Goal: Task Accomplishment & Management: Manage account settings

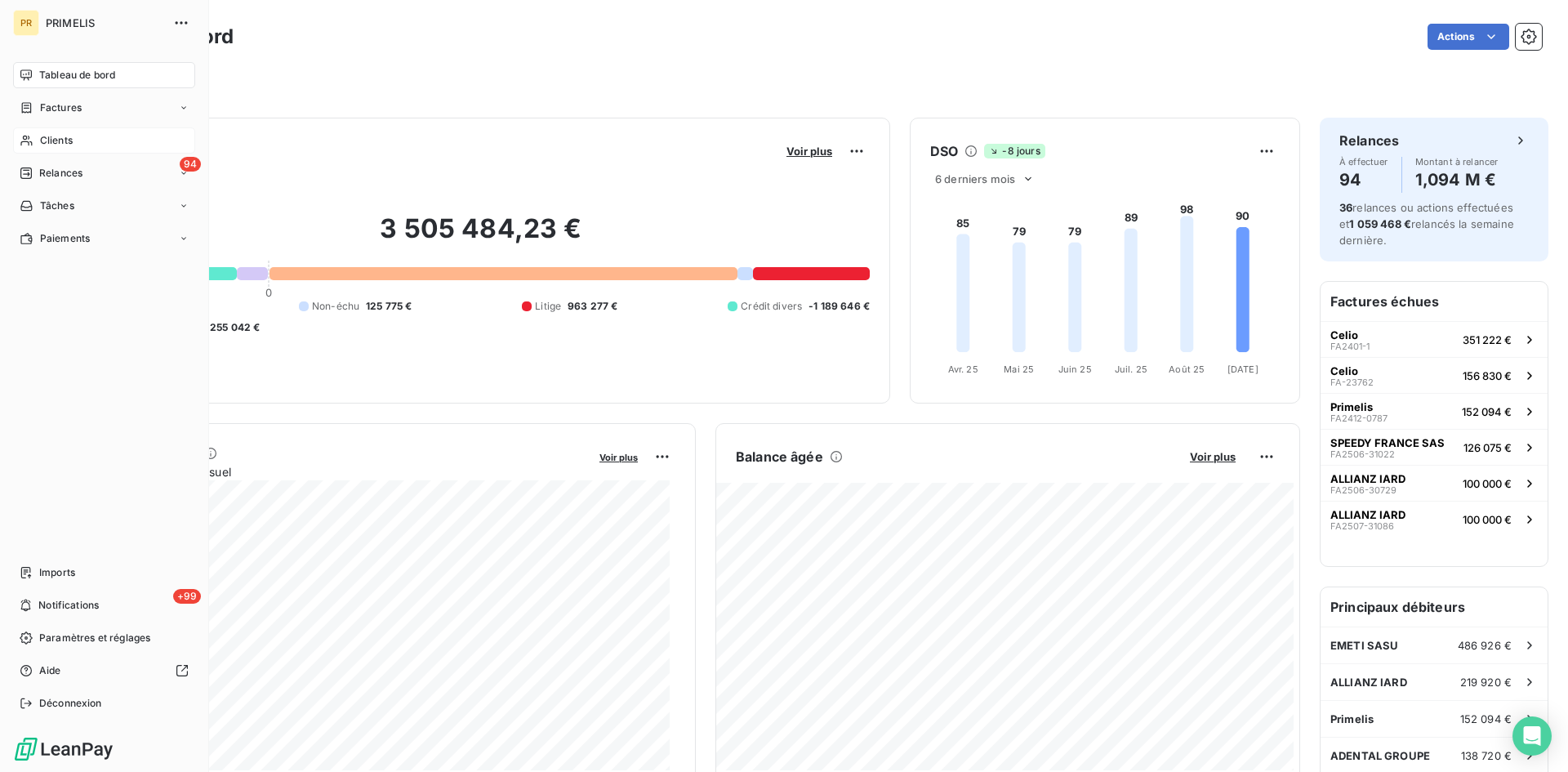
click at [63, 139] on span "Clients" at bounding box center [57, 140] width 33 height 15
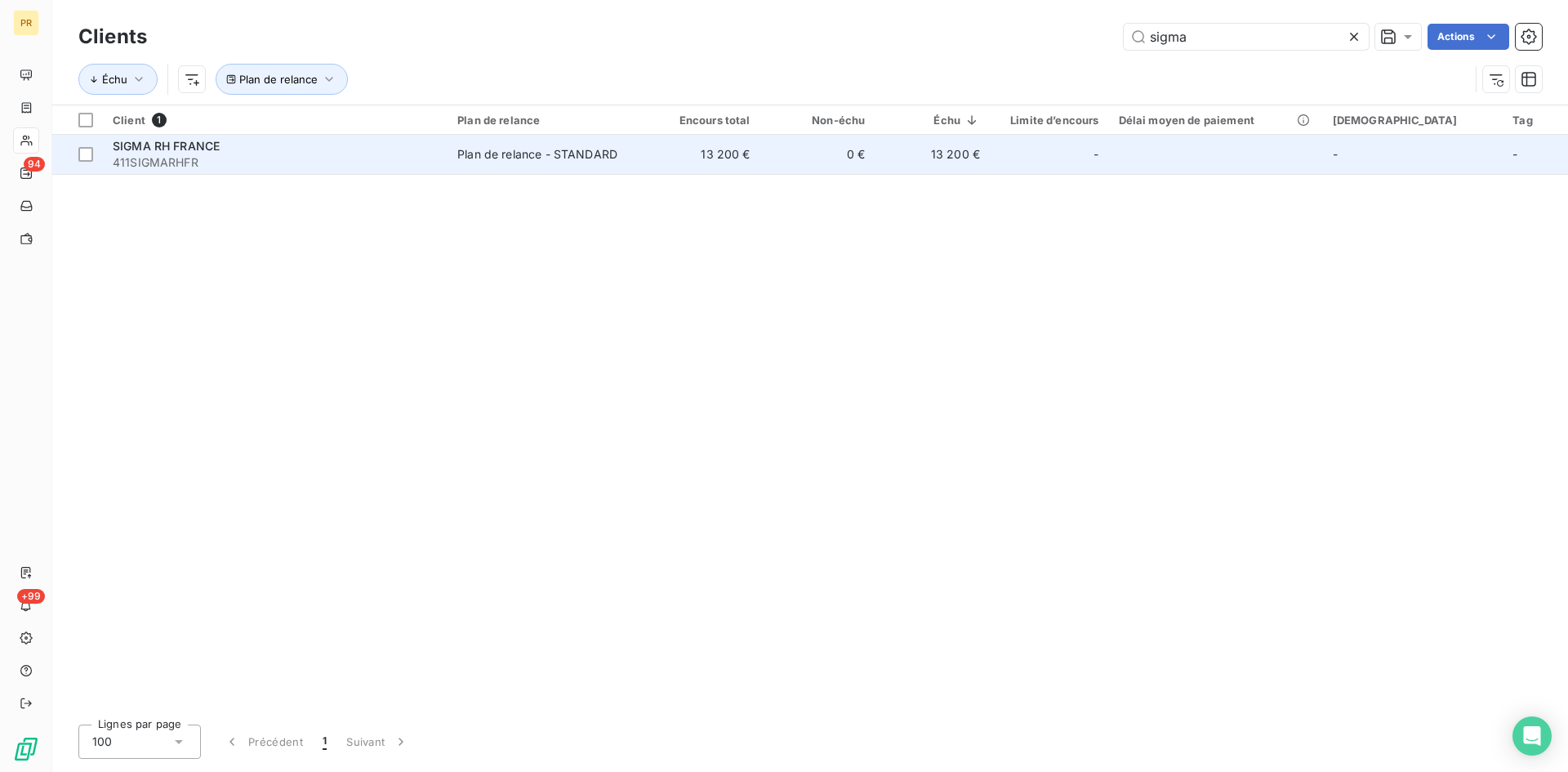
type input "sigma"
click at [306, 144] on div "SIGMA RH FRANCE" at bounding box center [275, 147] width 325 height 16
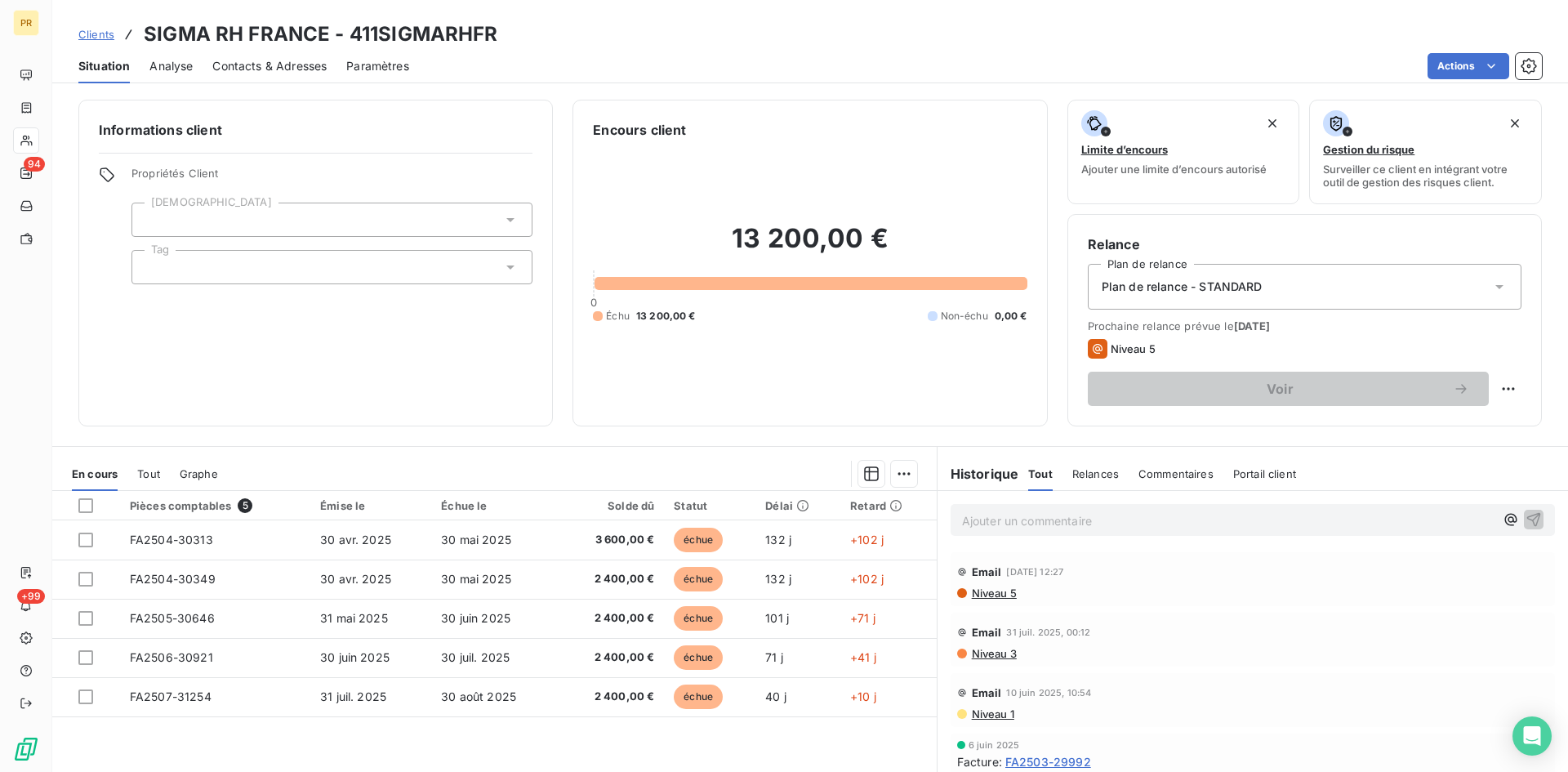
click at [237, 73] on span "Contacts & Adresses" at bounding box center [269, 66] width 114 height 16
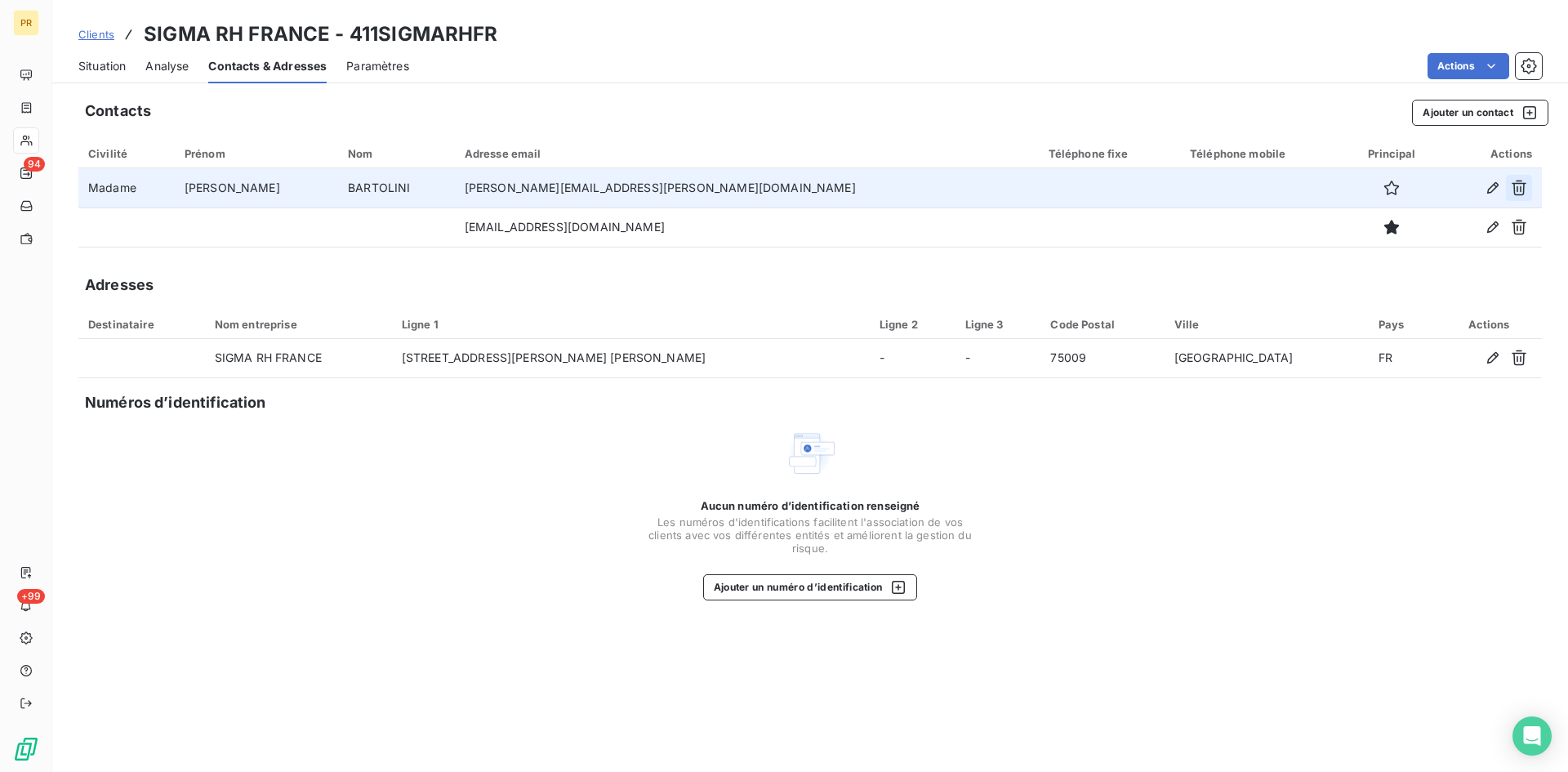
click at [1523, 195] on icon "button" at bounding box center [1519, 188] width 16 height 16
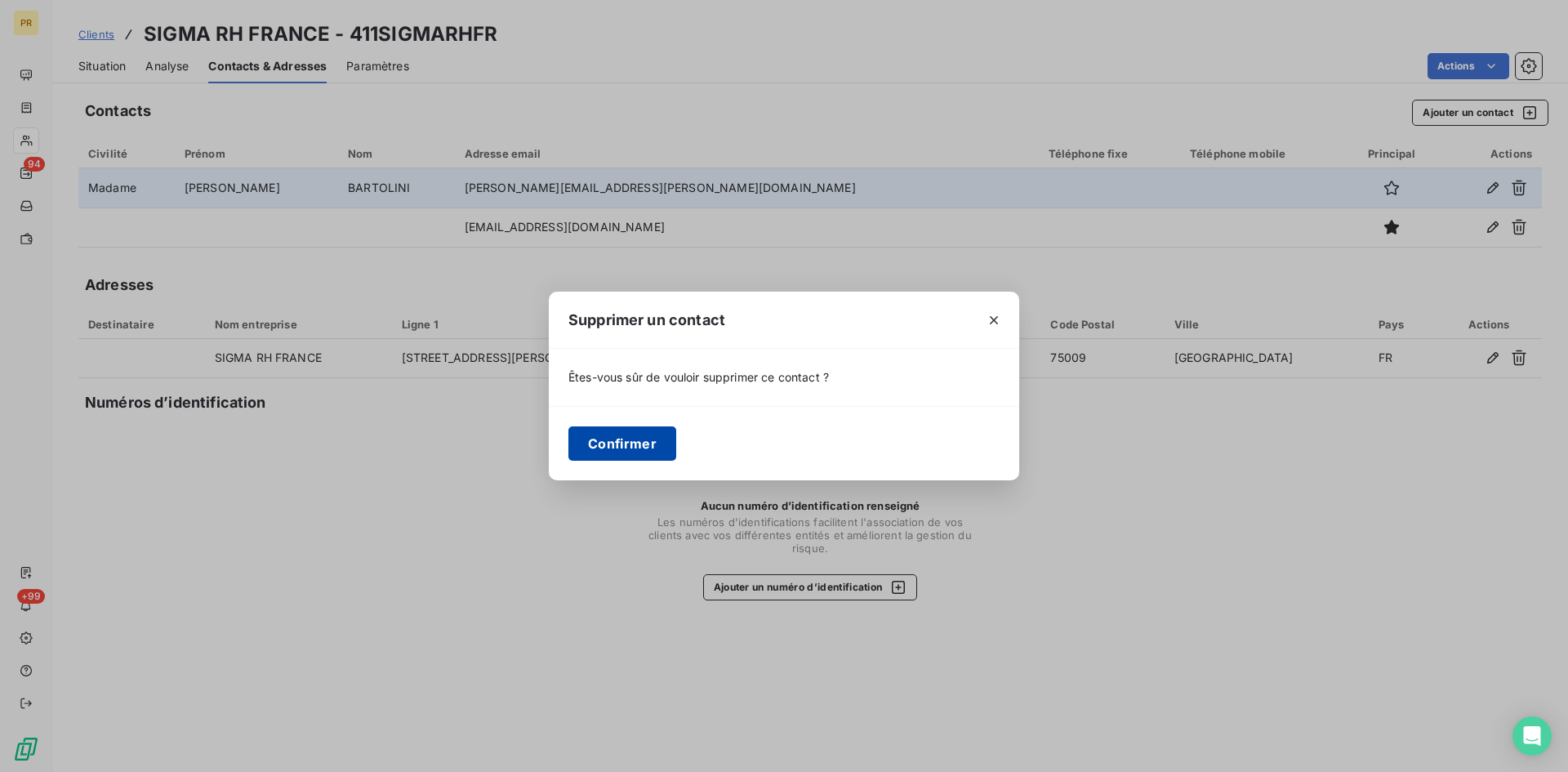
click at [626, 442] on button "Confirmer" at bounding box center [622, 443] width 108 height 34
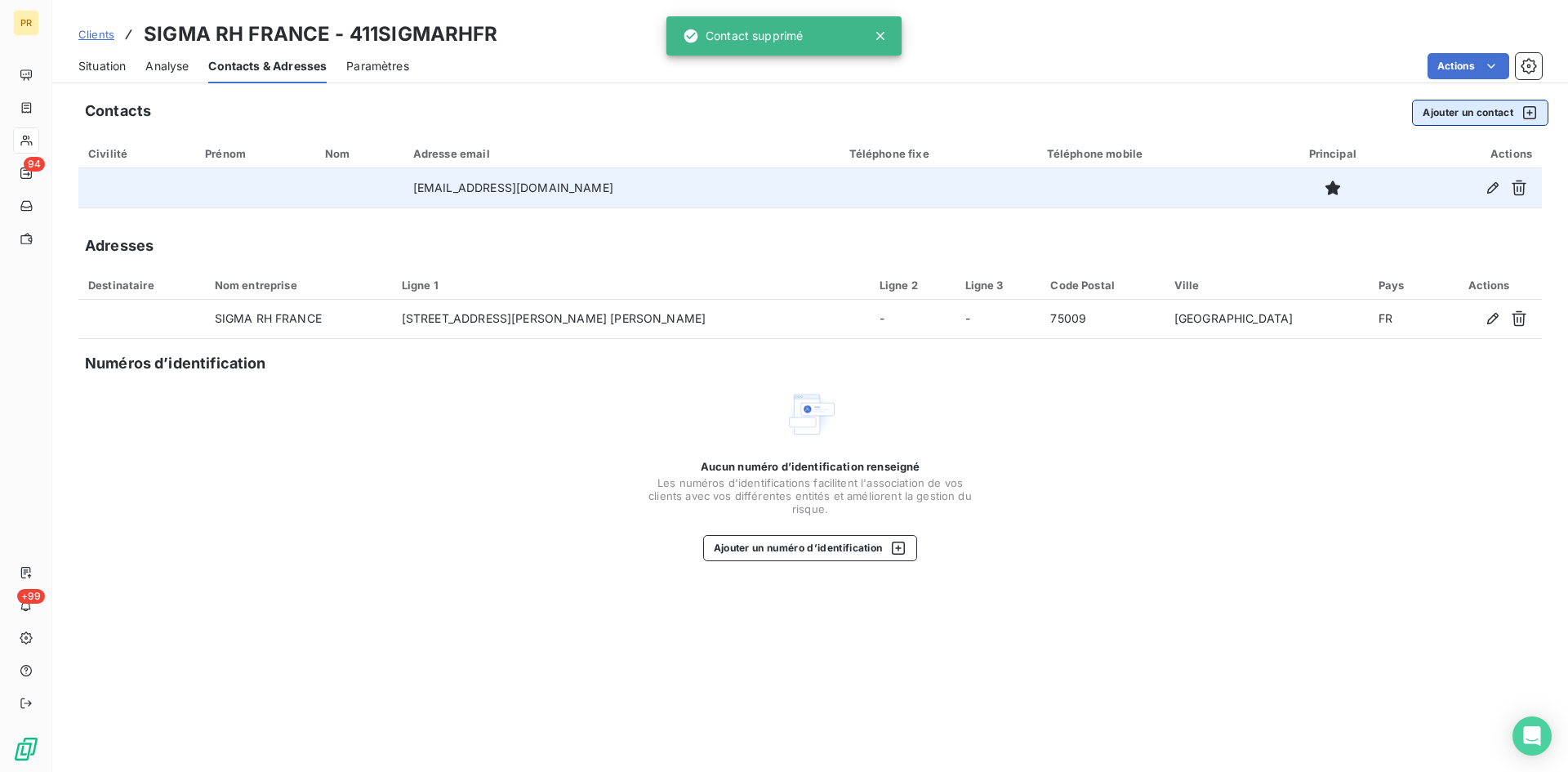
click at [1472, 118] on button "Ajouter un contact" at bounding box center [1479, 113] width 136 height 27
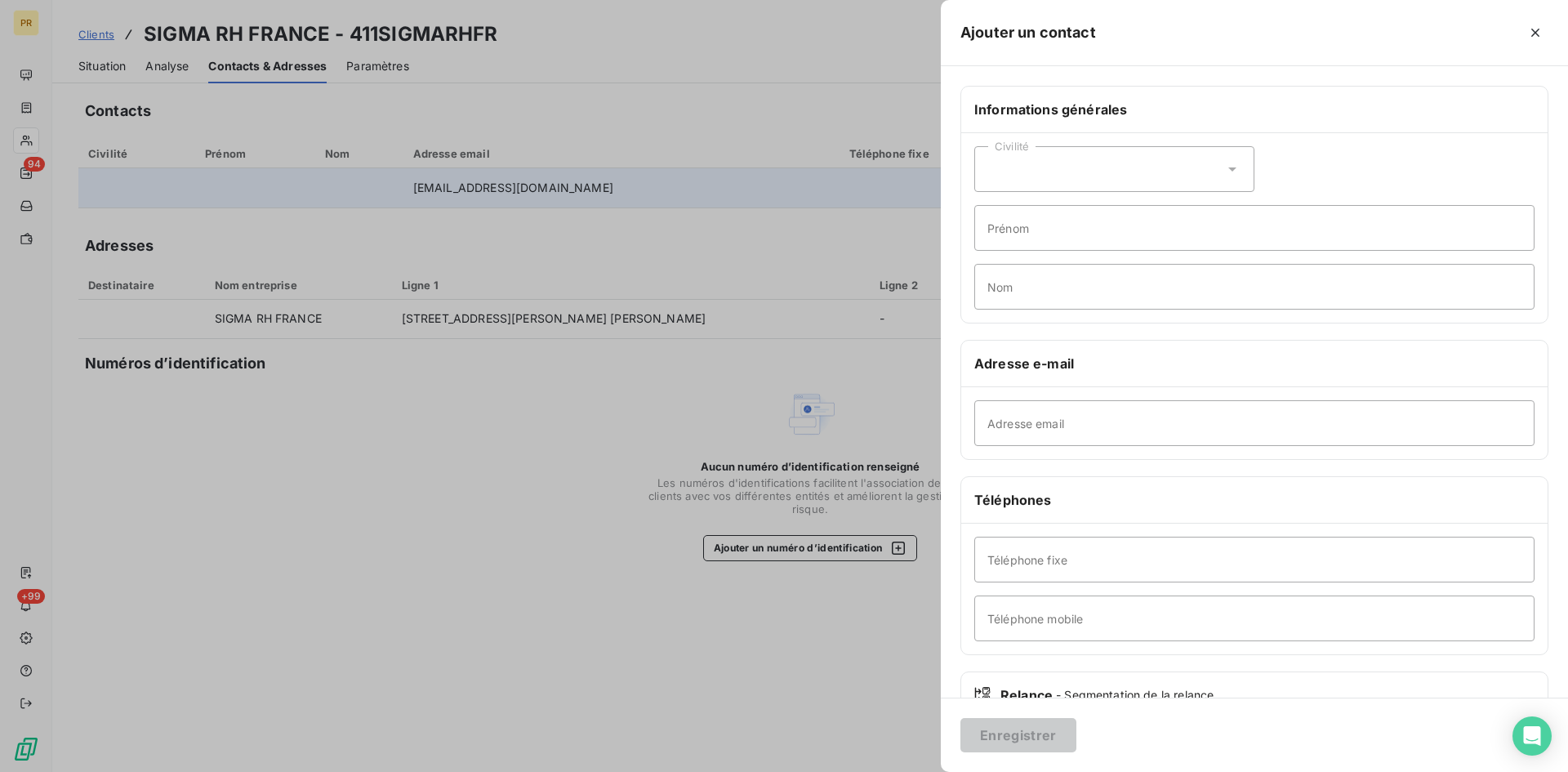
click at [1206, 168] on div "Civilité" at bounding box center [1114, 169] width 280 height 46
click at [1021, 220] on li "Madame" at bounding box center [1114, 210] width 280 height 29
click at [1036, 228] on input "Prénom" at bounding box center [1254, 228] width 560 height 46
type input "K"
type input "arine"
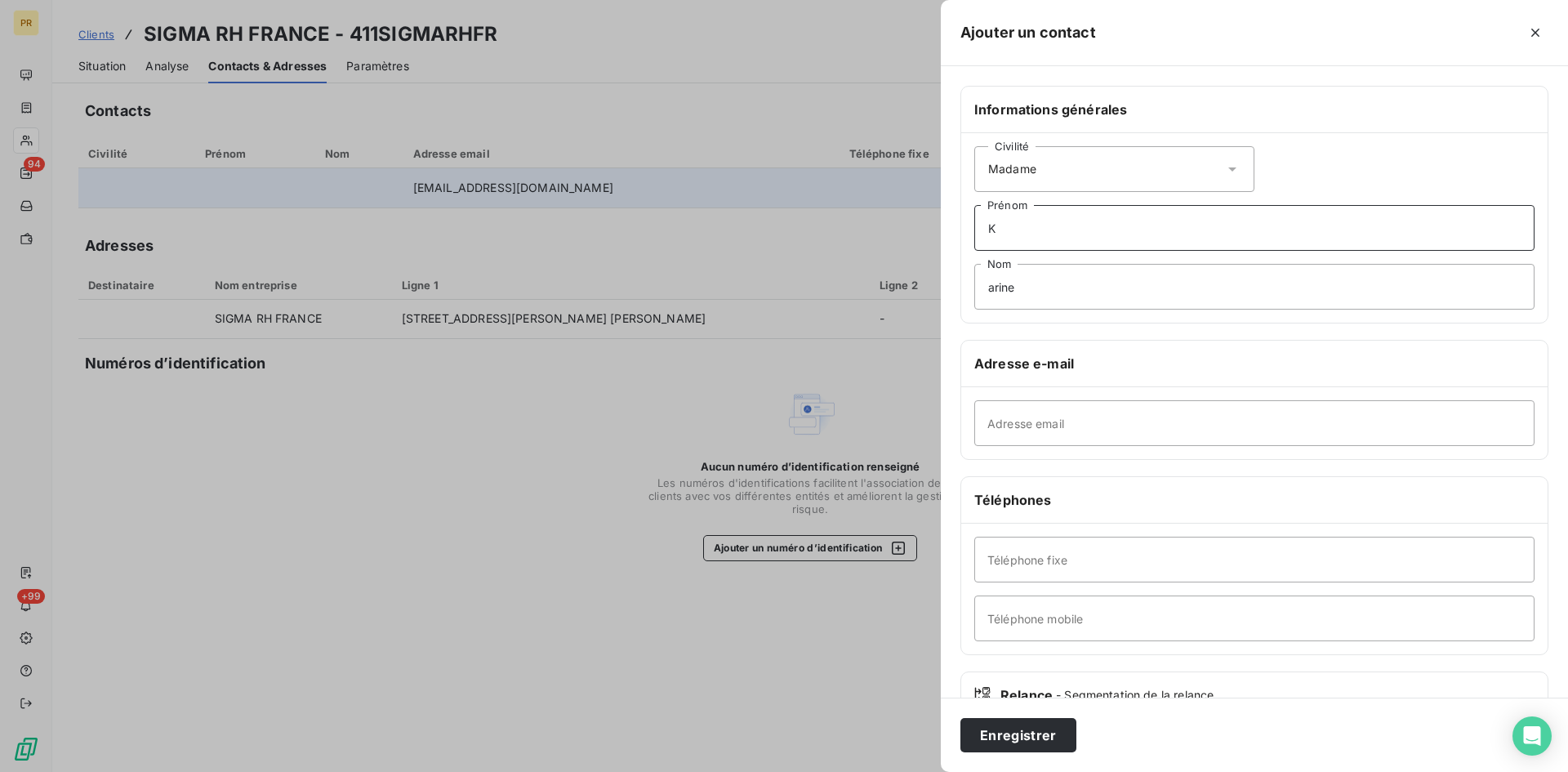
click at [1033, 231] on input "K" at bounding box center [1254, 228] width 560 height 46
type input "Karine"
type input "[PERSON_NAME]"
click at [1037, 425] on input "Adresse email" at bounding box center [1254, 423] width 560 height 46
paste input "[EMAIL_ADDRESS][PERSON_NAME][DOMAIN_NAME]"
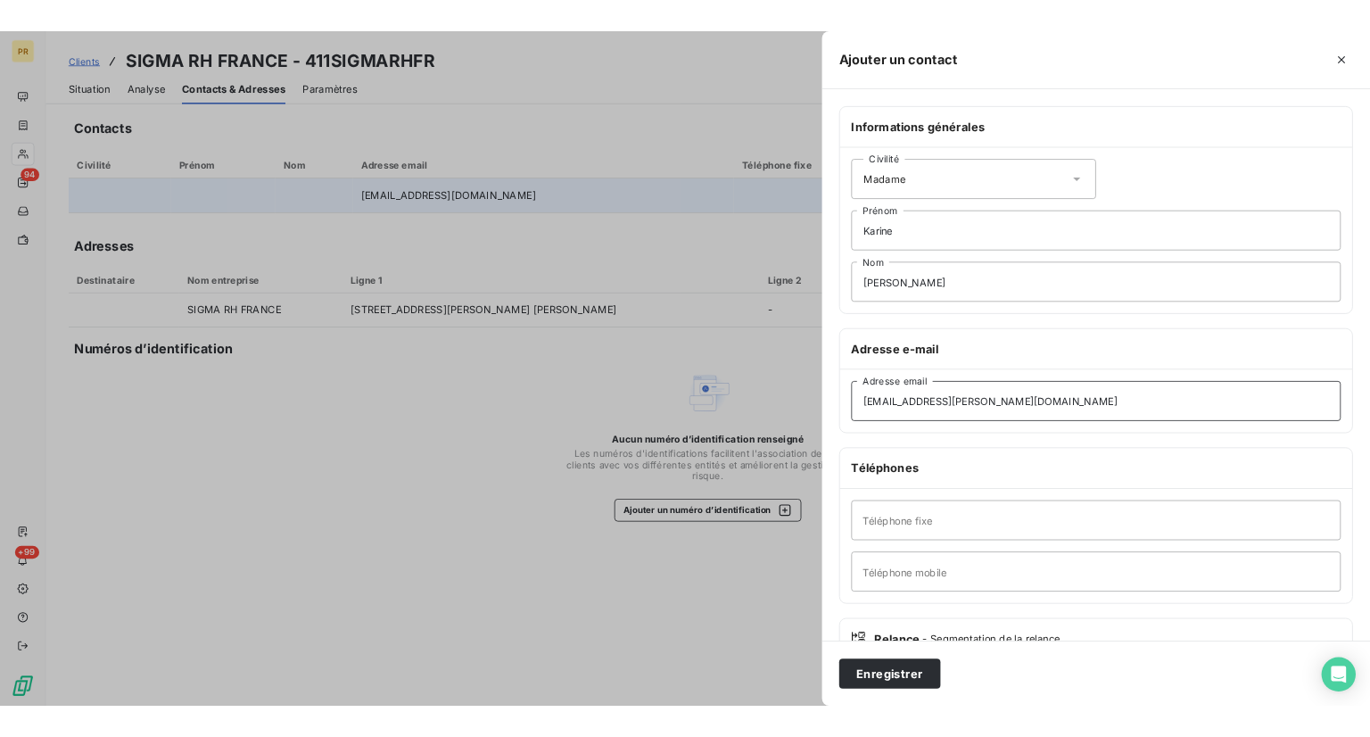
scroll to position [124, 0]
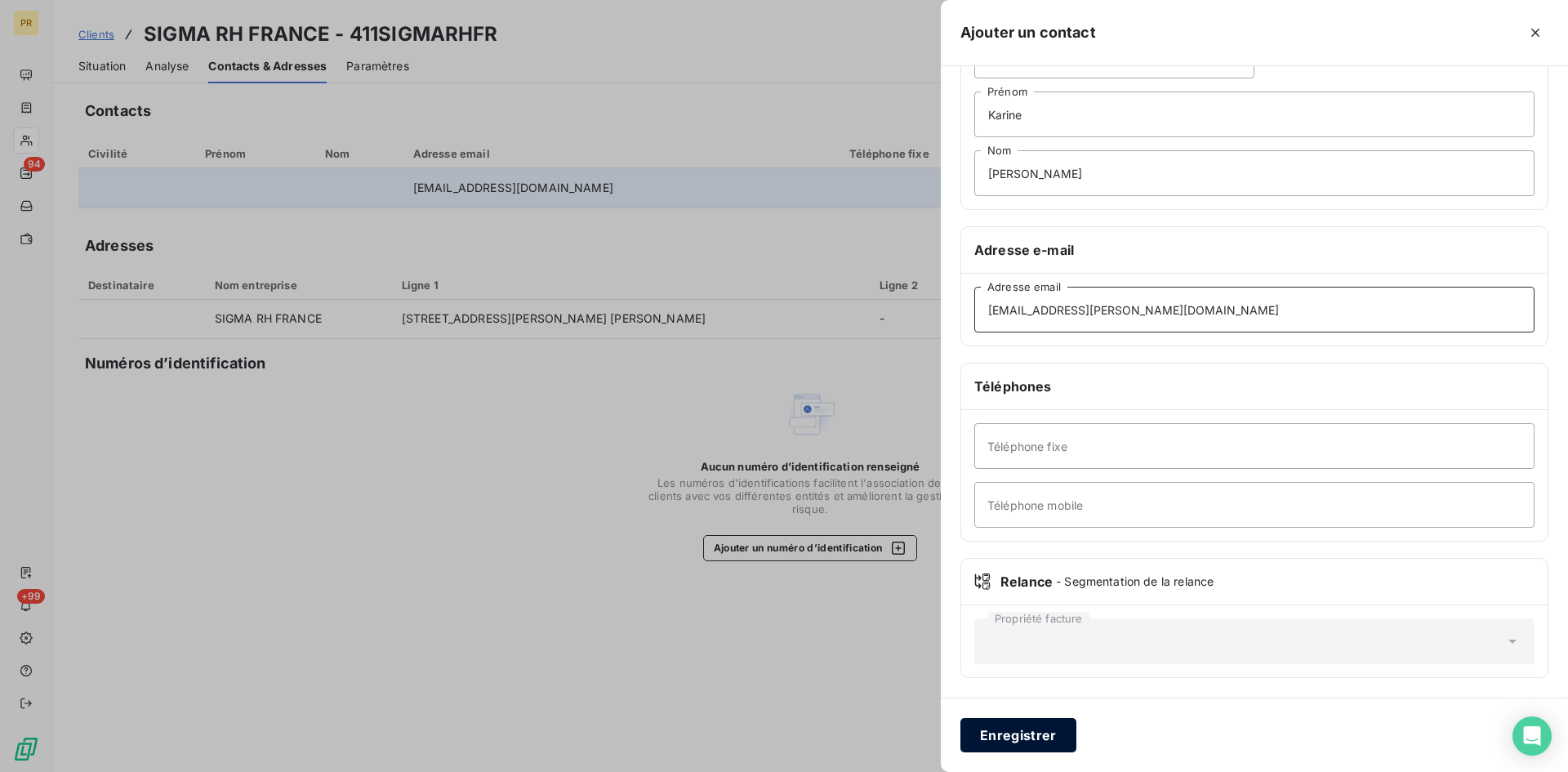
type input "[EMAIL_ADDRESS][PERSON_NAME][DOMAIN_NAME]"
click at [1001, 725] on button "Enregistrer" at bounding box center [1018, 734] width 116 height 34
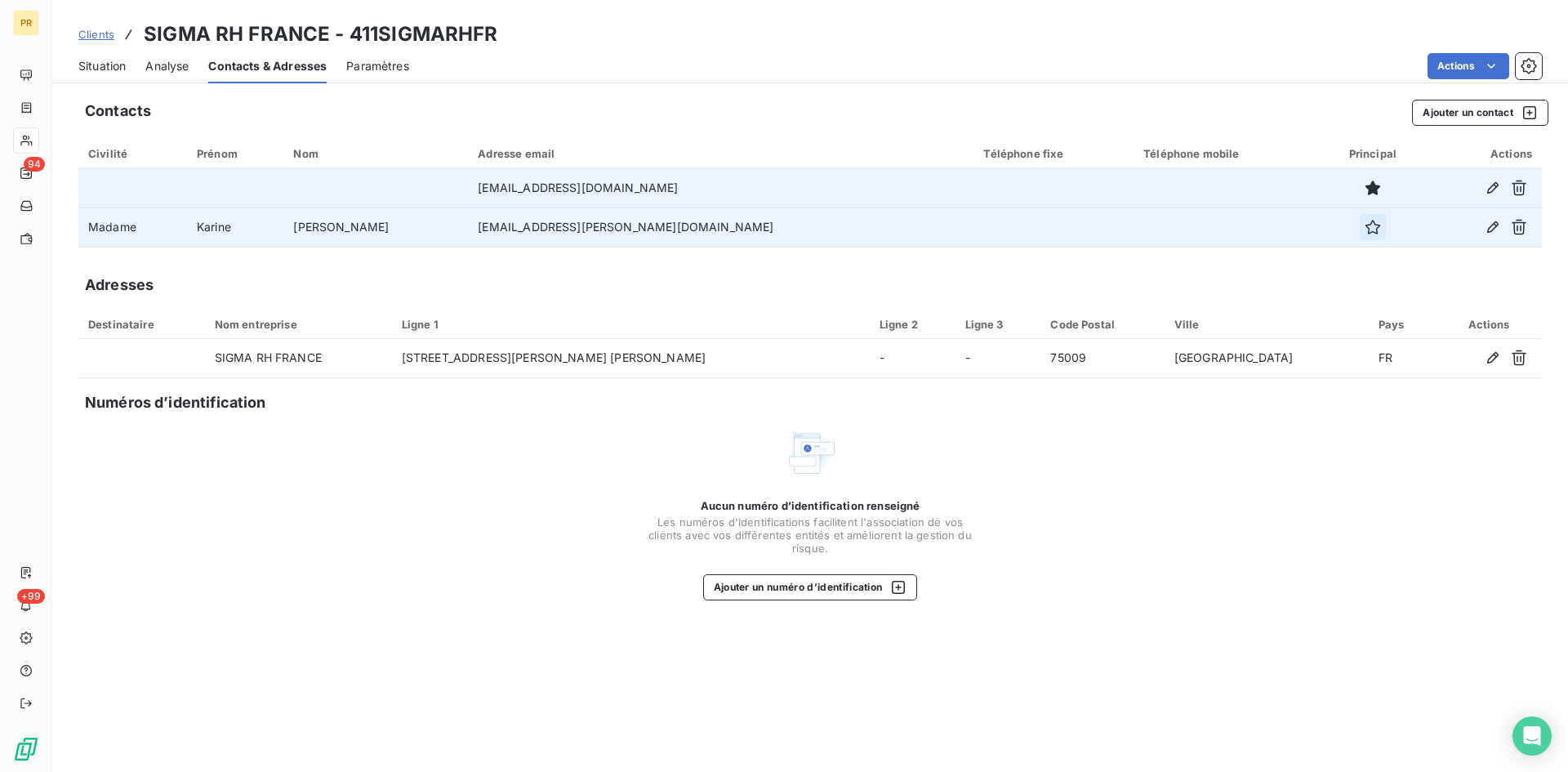
click at [1366, 227] on icon "button" at bounding box center [1373, 227] width 15 height 15
click at [1529, 198] on button "button" at bounding box center [1519, 188] width 27 height 27
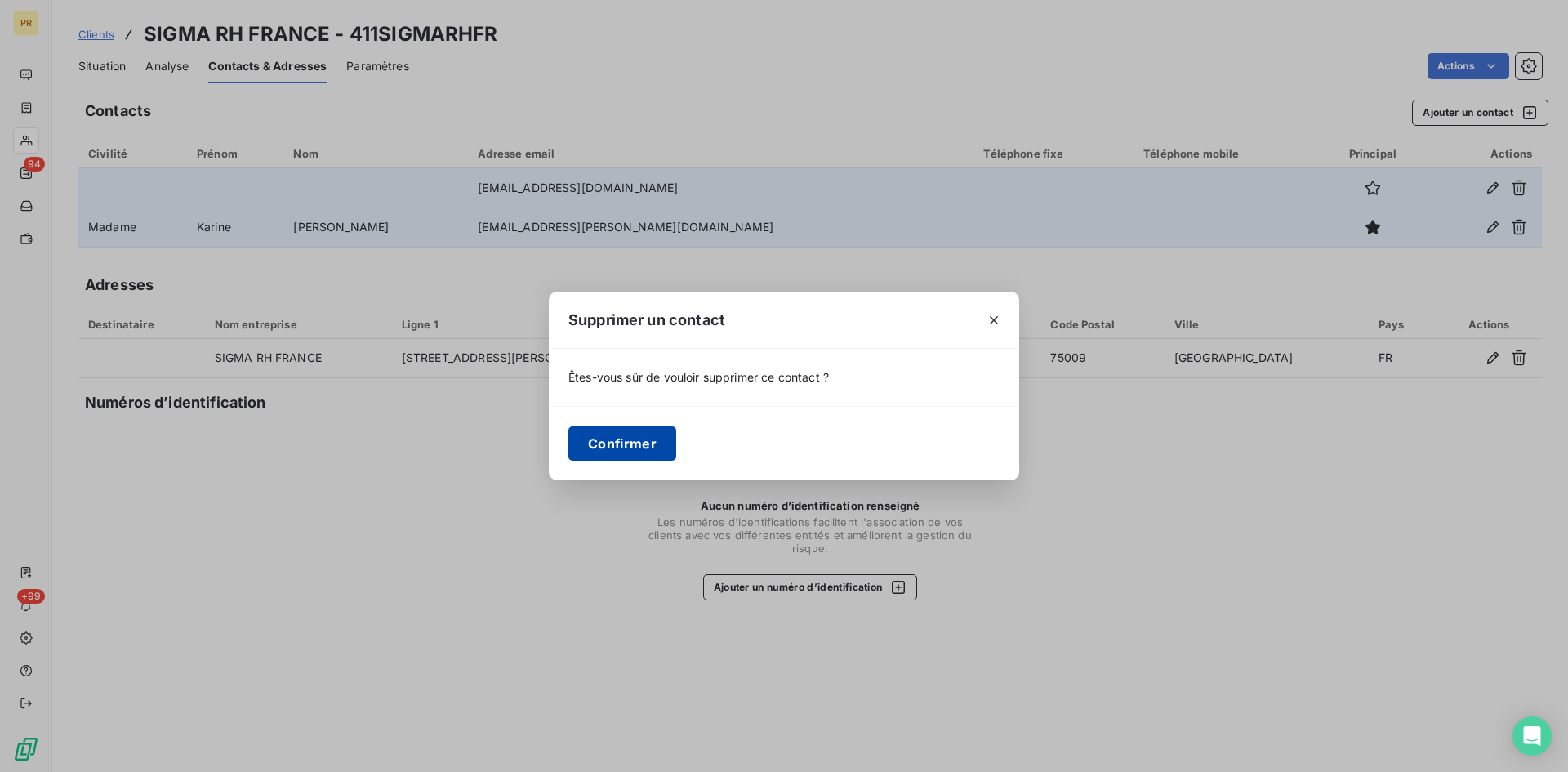
click at [594, 429] on button "Confirmer" at bounding box center [622, 443] width 108 height 34
